Goal: Transaction & Acquisition: Obtain resource

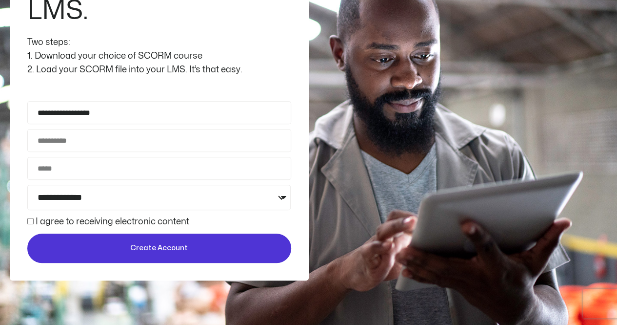
type input "**********"
click at [81, 138] on input "Email Address" at bounding box center [159, 140] width 264 height 23
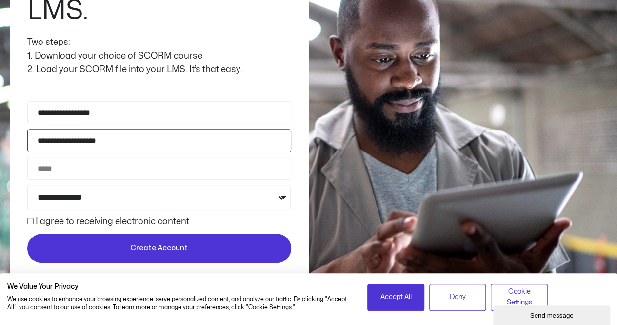
type input "**********"
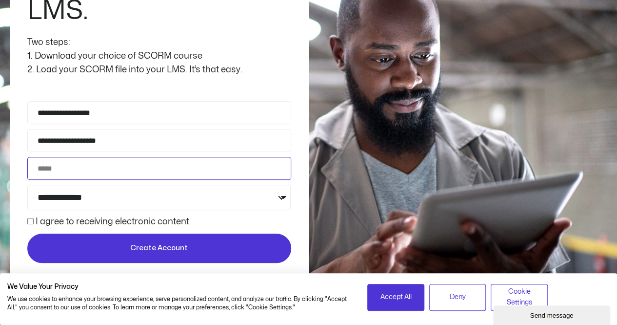
click at [132, 166] on input "Phone" at bounding box center [159, 168] width 264 height 23
type input "**********"
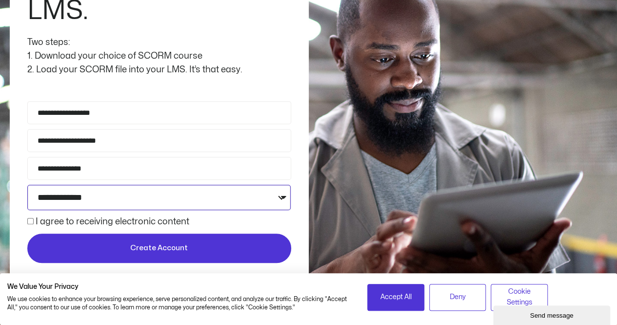
click at [155, 197] on select "**********" at bounding box center [159, 196] width 264 height 25
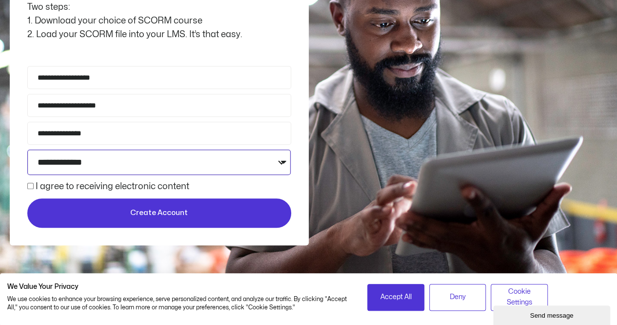
scroll to position [244, 0]
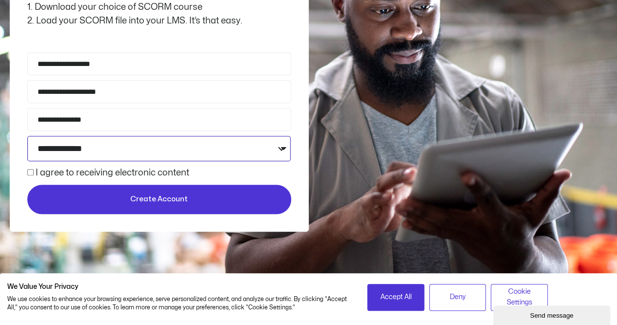
click at [280, 147] on select "**********" at bounding box center [159, 148] width 264 height 25
select select "**********"
click at [27, 136] on select "**********" at bounding box center [159, 148] width 264 height 25
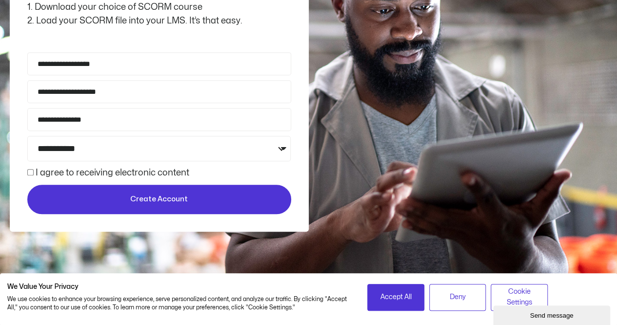
click at [142, 197] on span "Create Account" at bounding box center [159, 199] width 58 height 12
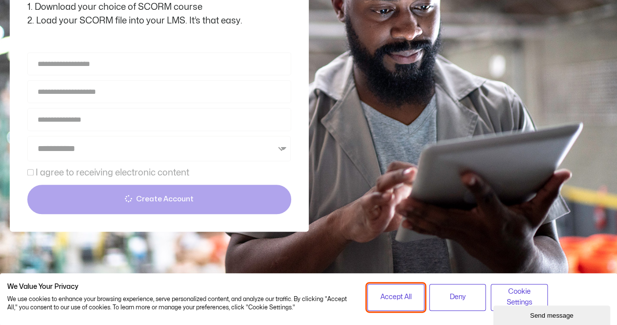
click at [406, 295] on span "Accept All" at bounding box center [395, 296] width 31 height 11
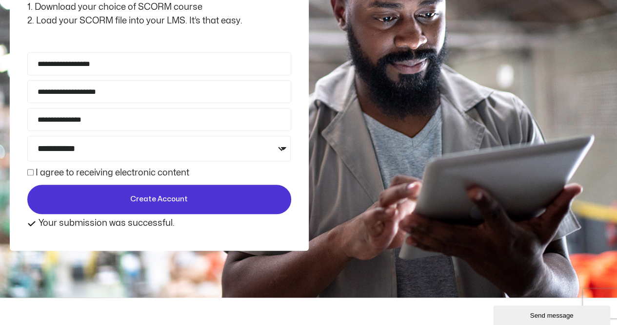
click at [587, 315] on div "Send message" at bounding box center [552, 314] width 102 height 7
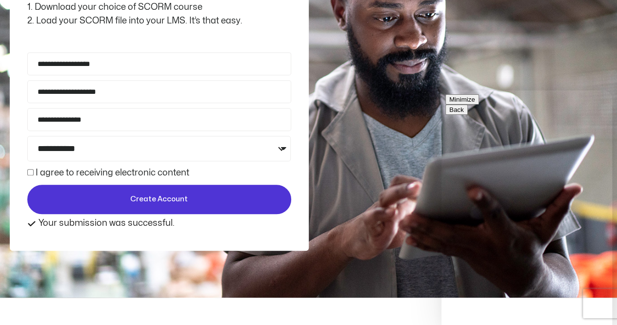
click at [479, 104] on button "Minimize" at bounding box center [463, 99] width 34 height 10
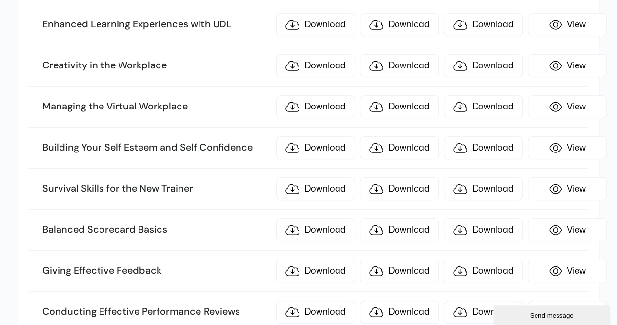
scroll to position [2098, 0]
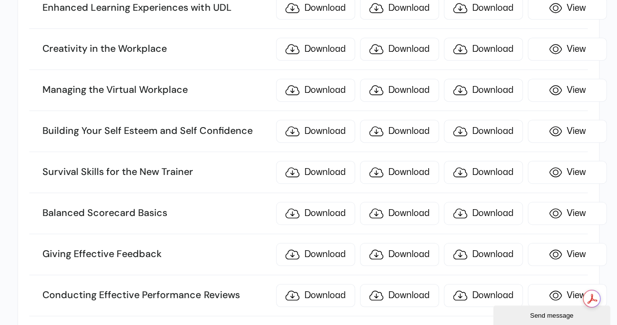
click at [555, 313] on div "Send message" at bounding box center [552, 314] width 102 height 7
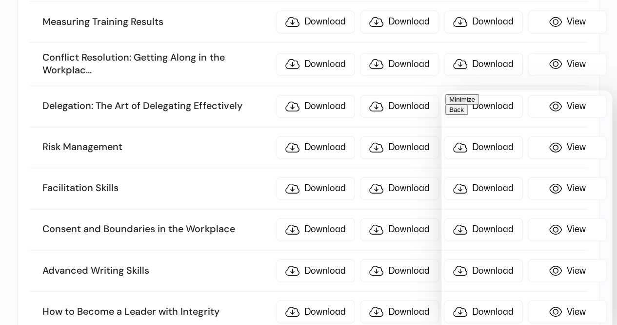
scroll to position [2586, 0]
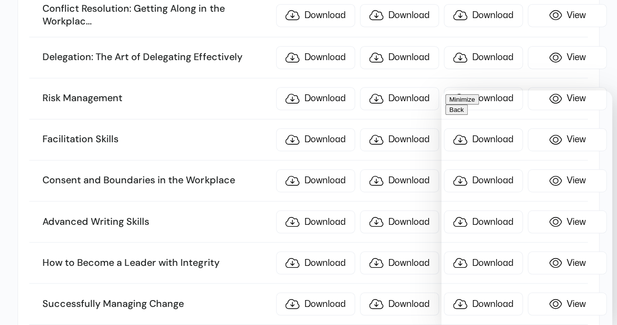
click at [479, 104] on button "Minimize" at bounding box center [463, 99] width 34 height 10
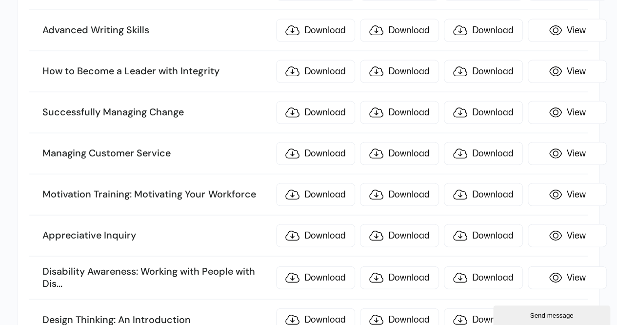
scroll to position [2830, 0]
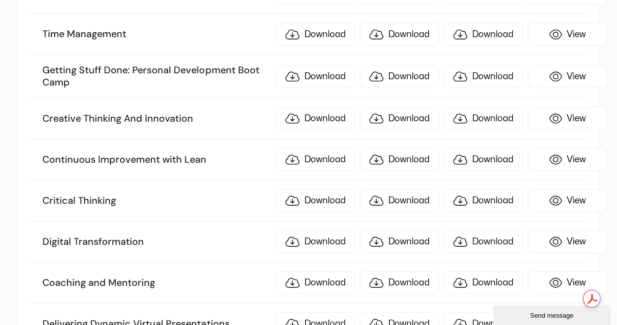
scroll to position [3602, 0]
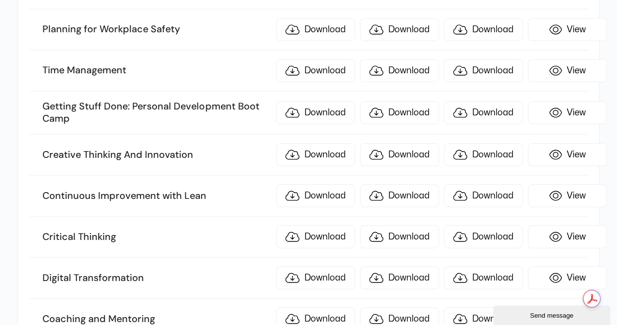
click at [584, 313] on div "Send message" at bounding box center [552, 314] width 102 height 7
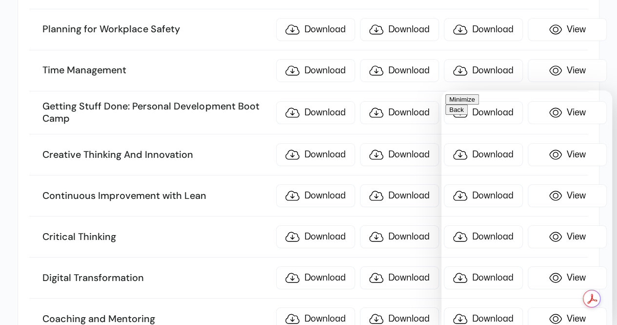
scroll to position [3318, 0]
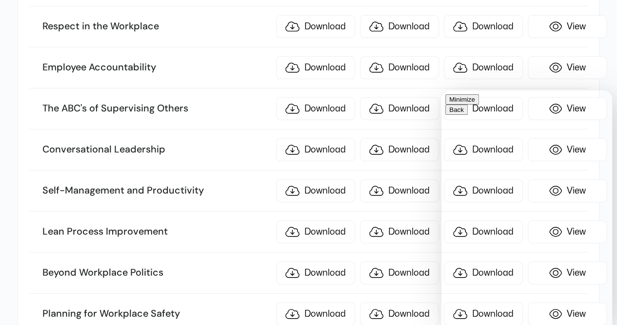
click at [479, 104] on button "Minimize" at bounding box center [463, 99] width 34 height 10
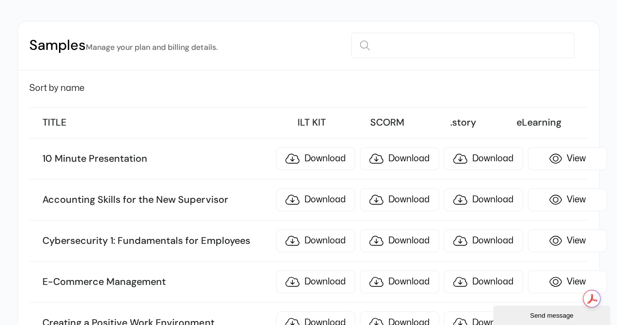
scroll to position [98, 0]
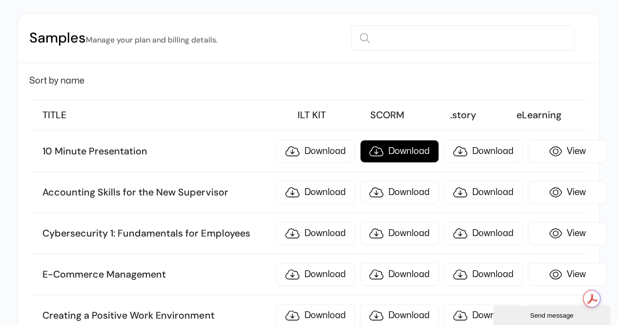
click at [404, 146] on link "Download" at bounding box center [399, 151] width 79 height 23
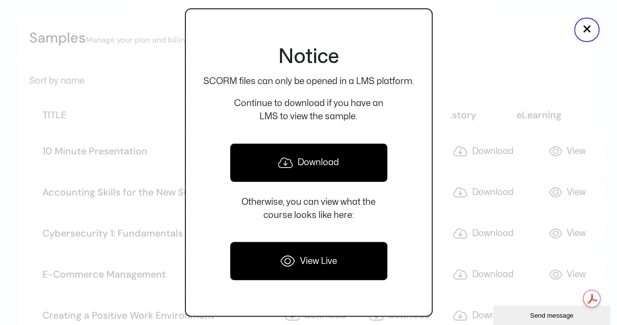
click at [305, 161] on link "Download" at bounding box center [309, 162] width 158 height 39
click at [488, 44] on div at bounding box center [308, 162] width 617 height 325
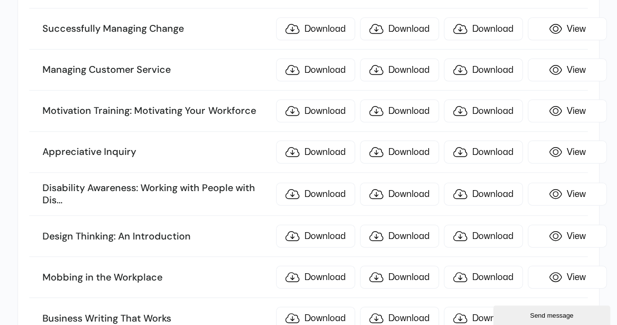
scroll to position [2879, 0]
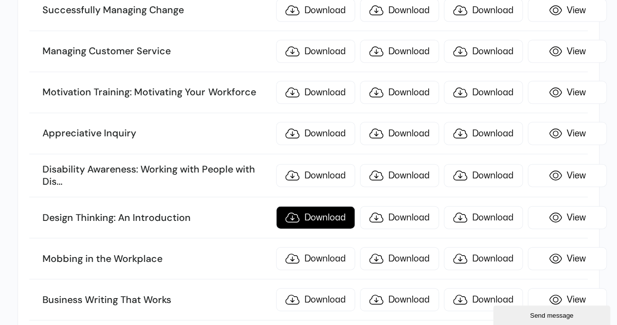
click at [306, 206] on link "Download" at bounding box center [315, 217] width 79 height 23
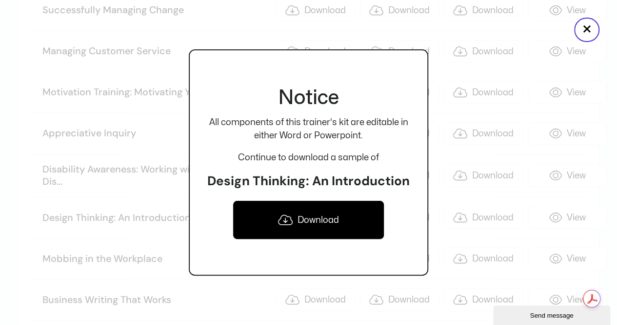
click at [306, 218] on link "Download" at bounding box center [309, 219] width 152 height 39
click at [253, 5] on div "Notice All components of this trainer's kit are editable in either Word or Powe…" at bounding box center [309, 162] width 240 height 325
click at [586, 33] on button "×" at bounding box center [586, 30] width 25 height 24
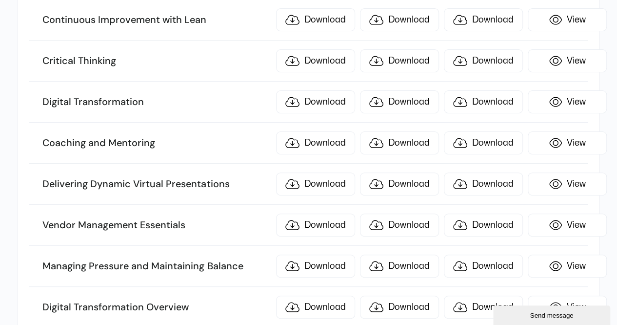
scroll to position [3776, 0]
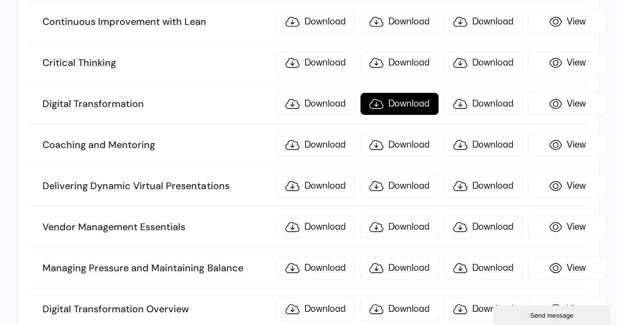
click at [379, 92] on link "Download" at bounding box center [399, 103] width 79 height 23
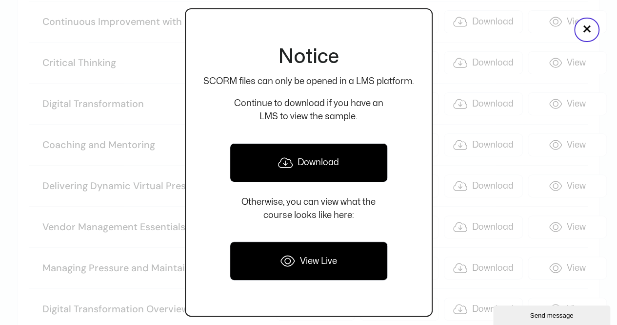
click at [330, 158] on link "Download" at bounding box center [309, 162] width 158 height 39
click at [588, 32] on button "×" at bounding box center [586, 30] width 25 height 24
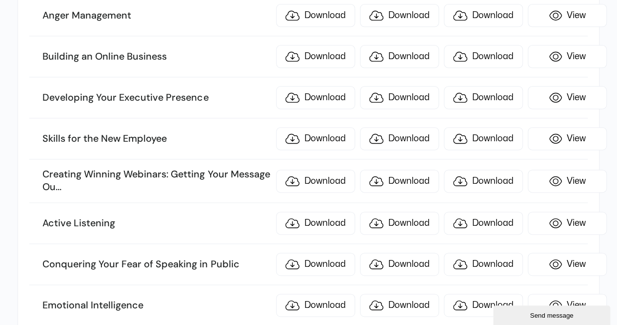
scroll to position [0, 0]
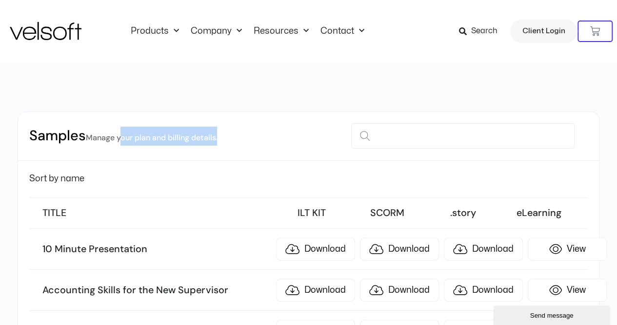
drag, startPoint x: 123, startPoint y: 132, endPoint x: 244, endPoint y: 143, distance: 121.5
click at [244, 143] on div "Samples Manage your plan and billing details." at bounding box center [308, 136] width 581 height 49
click at [246, 144] on div "Samples Manage your plan and billing details." at bounding box center [308, 136] width 581 height 49
click at [402, 138] on input at bounding box center [463, 135] width 224 height 25
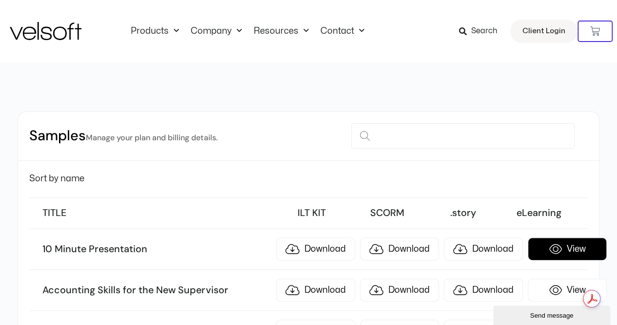
click at [563, 248] on link "View" at bounding box center [567, 248] width 79 height 23
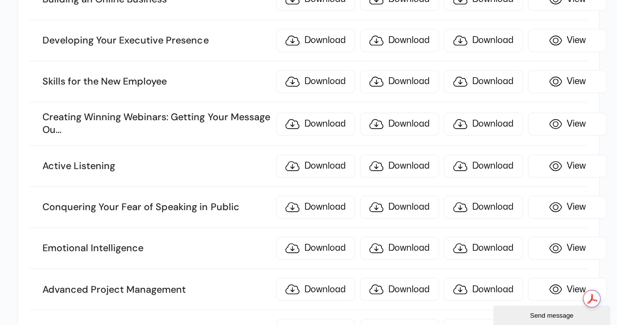
scroll to position [683, 0]
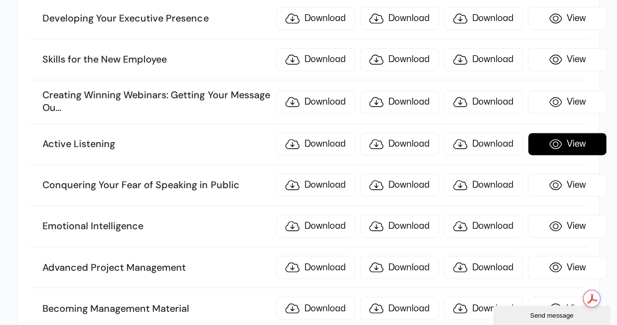
click at [565, 133] on link "View" at bounding box center [567, 143] width 79 height 23
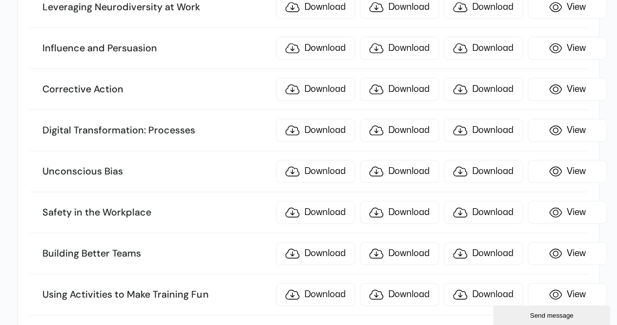
scroll to position [12067, 0]
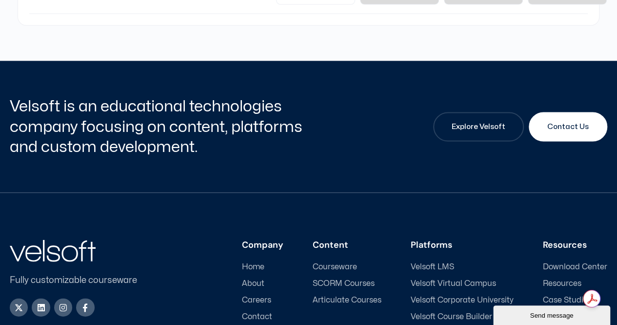
click at [332, 279] on span "SCORM Courses" at bounding box center [344, 283] width 62 height 9
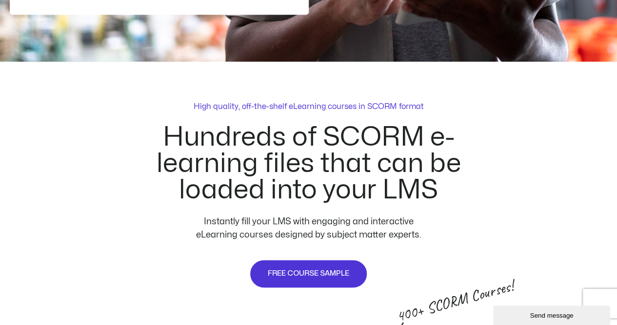
scroll to position [634, 0]
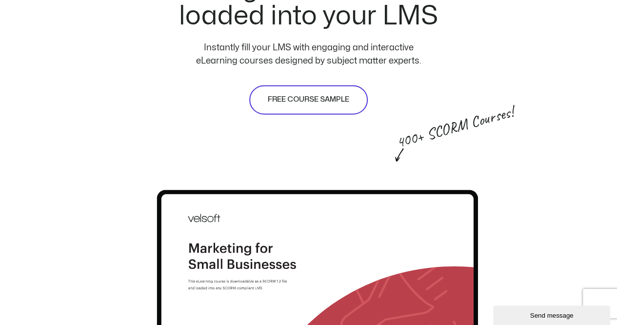
click at [296, 99] on span "FREE COURSE SAMPLE" at bounding box center [308, 100] width 81 height 12
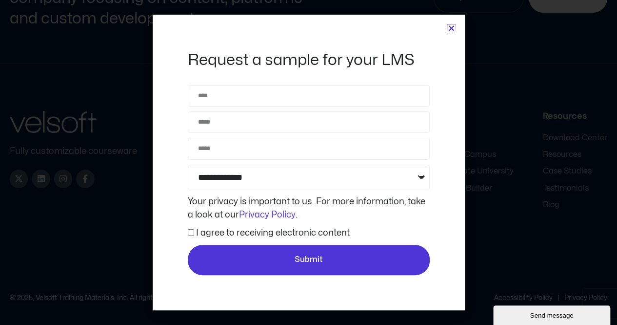
scroll to position [3696, 0]
click at [451, 25] on icon "Close" at bounding box center [451, 27] width 7 height 7
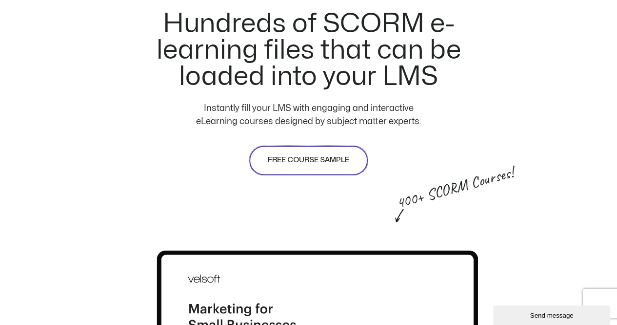
scroll to position [570, 0]
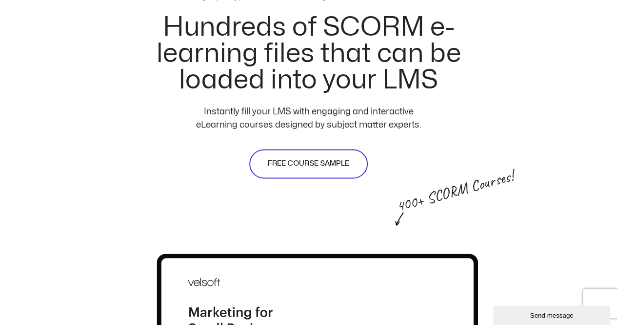
click at [321, 162] on span "FREE COURSE SAMPLE" at bounding box center [308, 164] width 81 height 12
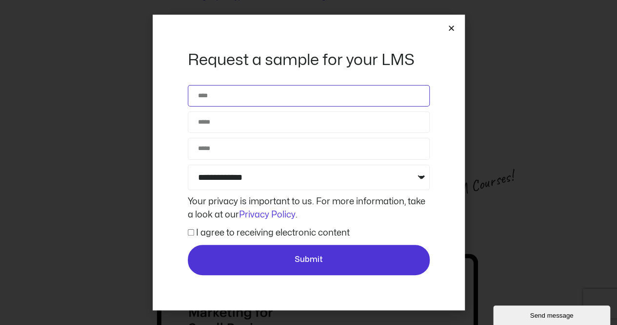
click at [235, 102] on input "Name" at bounding box center [309, 95] width 242 height 21
type input "*"
type input "**********"
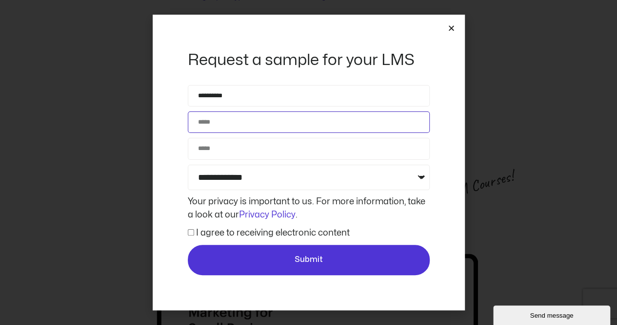
click at [265, 123] on input "Email" at bounding box center [309, 121] width 242 height 21
type input "**********"
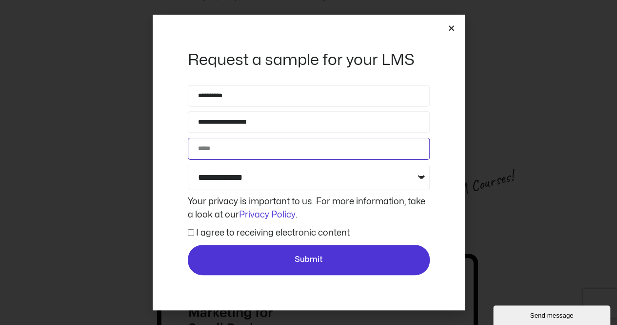
click at [230, 141] on input "Phone" at bounding box center [309, 148] width 242 height 21
type input "**********"
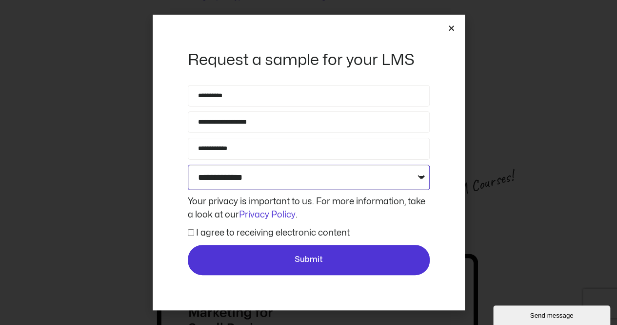
click at [420, 175] on select "**********" at bounding box center [309, 176] width 242 height 25
select select "**********"
click at [188, 164] on select "**********" at bounding box center [309, 176] width 242 height 25
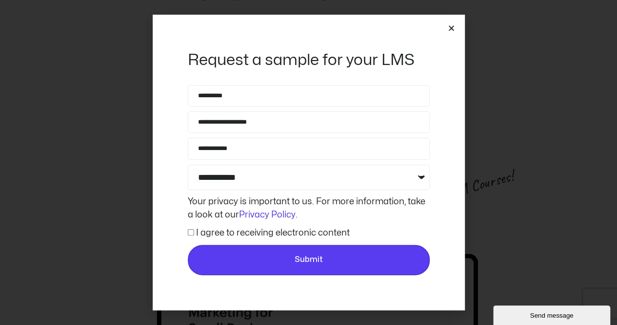
click at [279, 255] on span "Submit" at bounding box center [309, 259] width 224 height 13
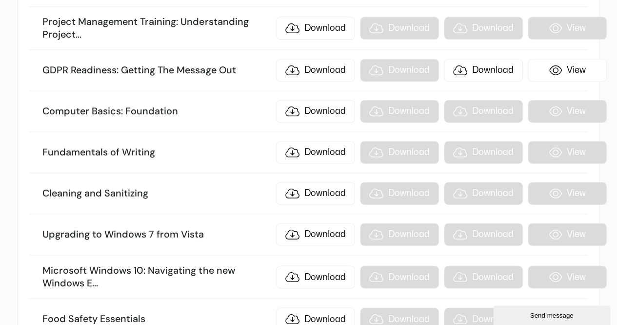
scroll to position [6449, 0]
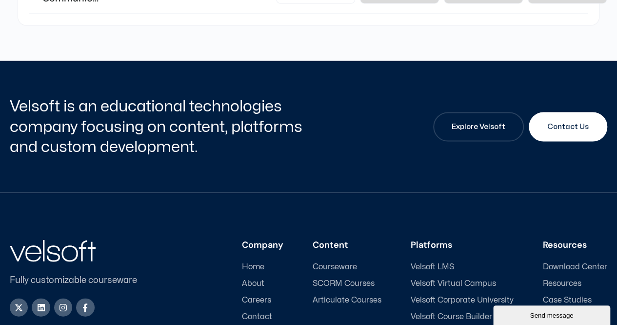
drag, startPoint x: 618, startPoint y: 170, endPoint x: 17, endPoint y: 4, distance: 624.2
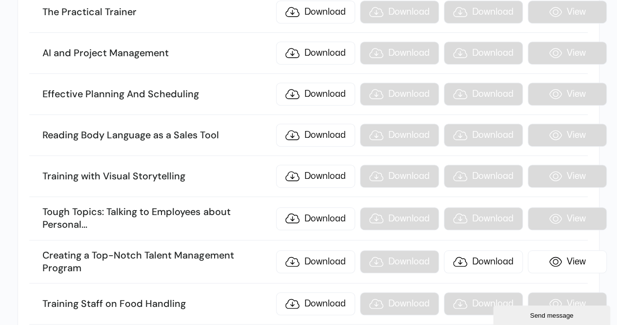
scroll to position [11286, 0]
